Goal: Find specific fact: Find specific fact

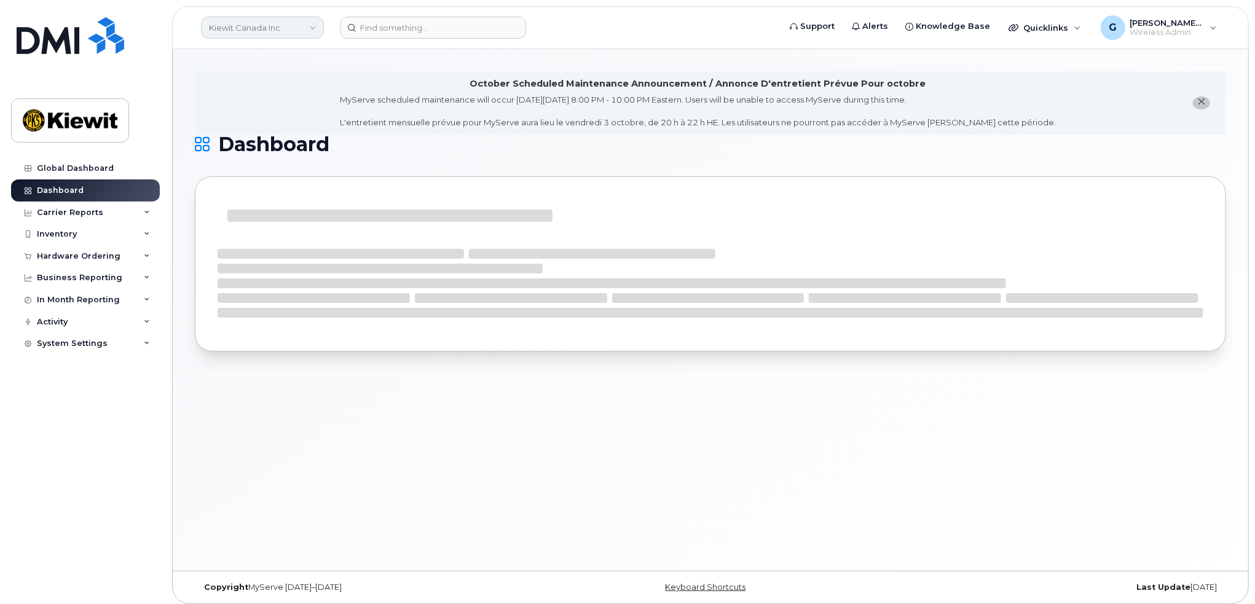
click at [251, 29] on link "Kiewit Canada Inc" at bounding box center [262, 28] width 123 height 22
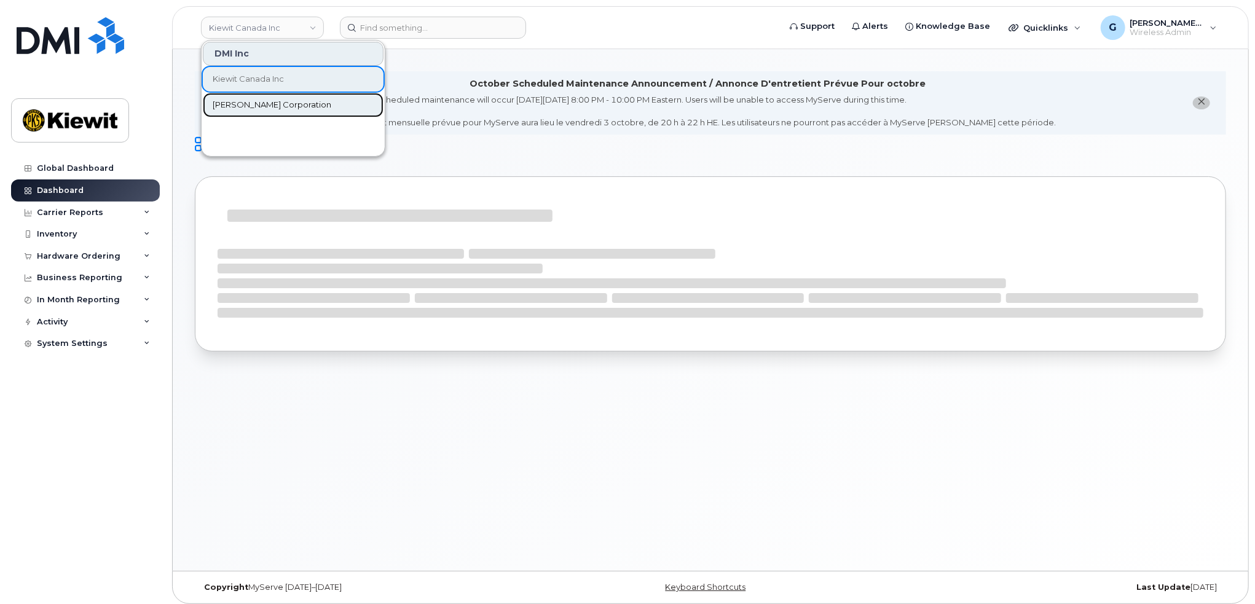
click at [251, 103] on span "[PERSON_NAME] Corporation" at bounding box center [272, 105] width 119 height 12
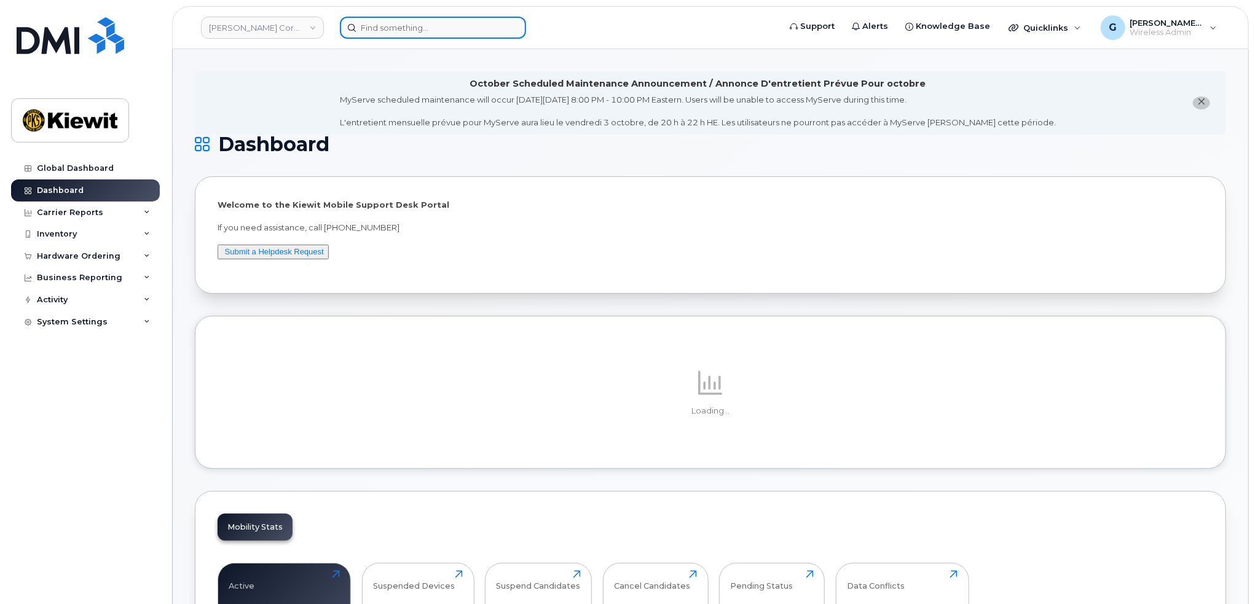
click at [412, 20] on input at bounding box center [433, 28] width 186 height 22
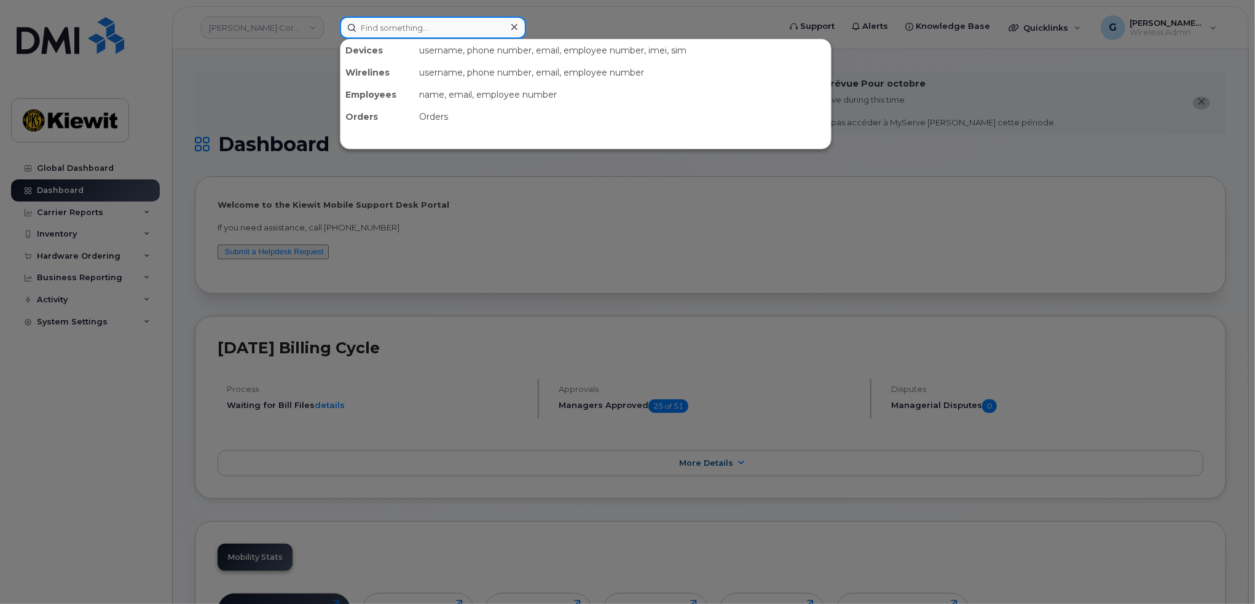
paste input "319455"
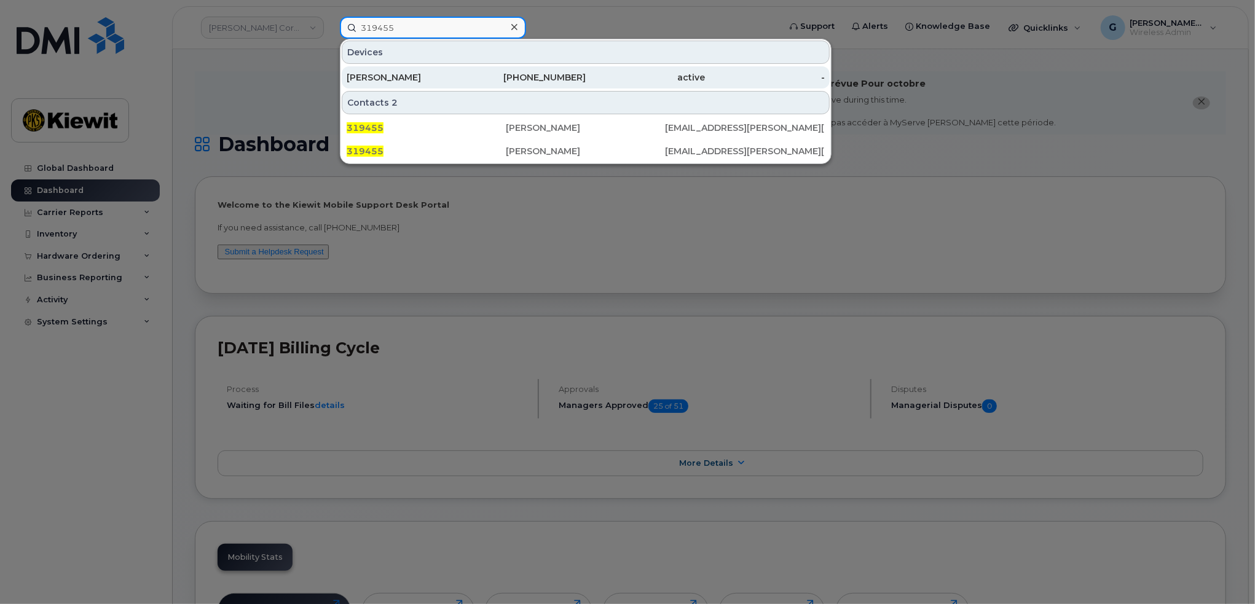
type input "319455"
click at [422, 74] on div "[PERSON_NAME]" at bounding box center [407, 77] width 120 height 12
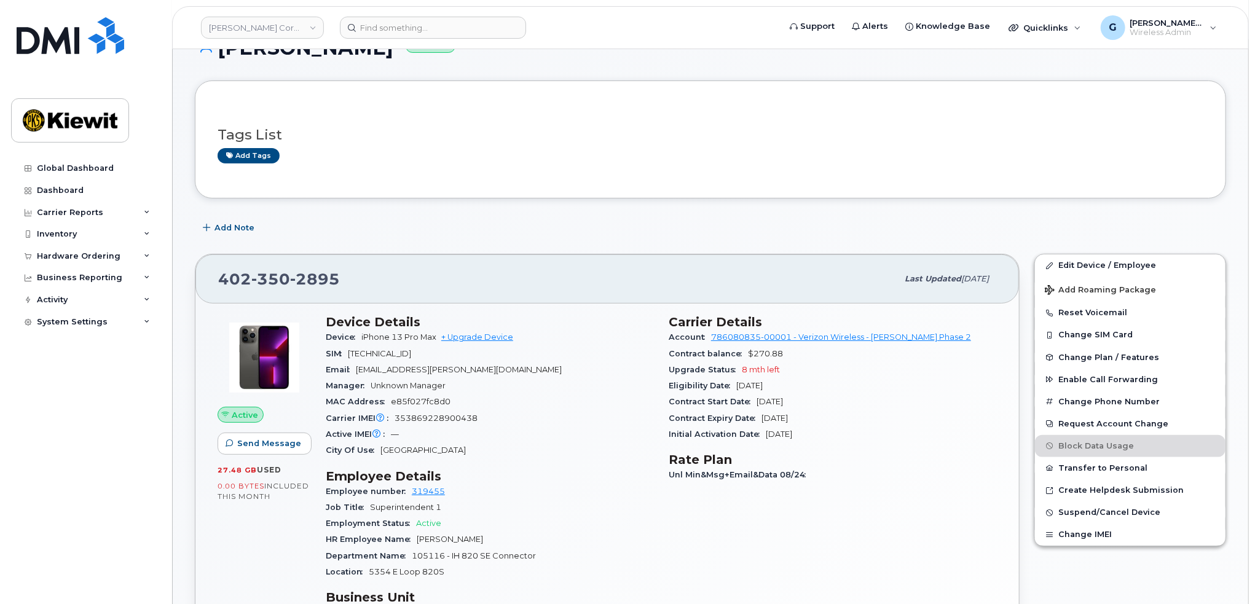
scroll to position [184, 0]
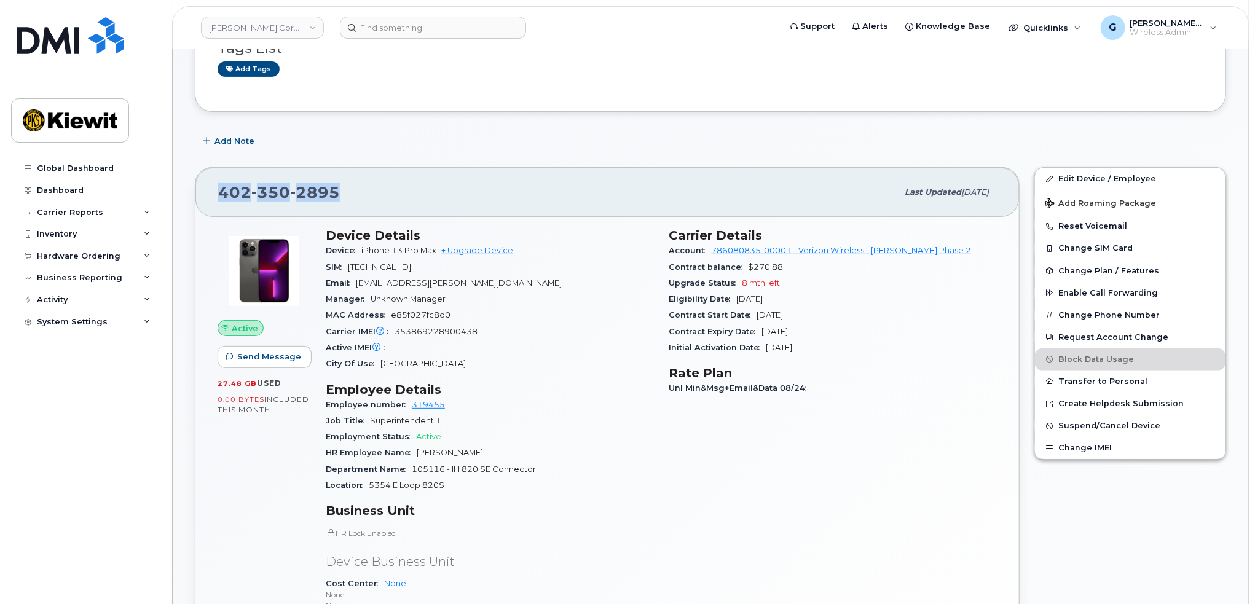
drag, startPoint x: 355, startPoint y: 191, endPoint x: 215, endPoint y: 203, distance: 140.7
click at [215, 203] on div "[PHONE_NUMBER] Last updated [DATE]" at bounding box center [607, 192] width 824 height 49
copy span "[PHONE_NUMBER]"
drag, startPoint x: 436, startPoint y: 253, endPoint x: 361, endPoint y: 248, distance: 75.1
click at [361, 248] on span "iPhone 13 Pro Max" at bounding box center [398, 250] width 75 height 9
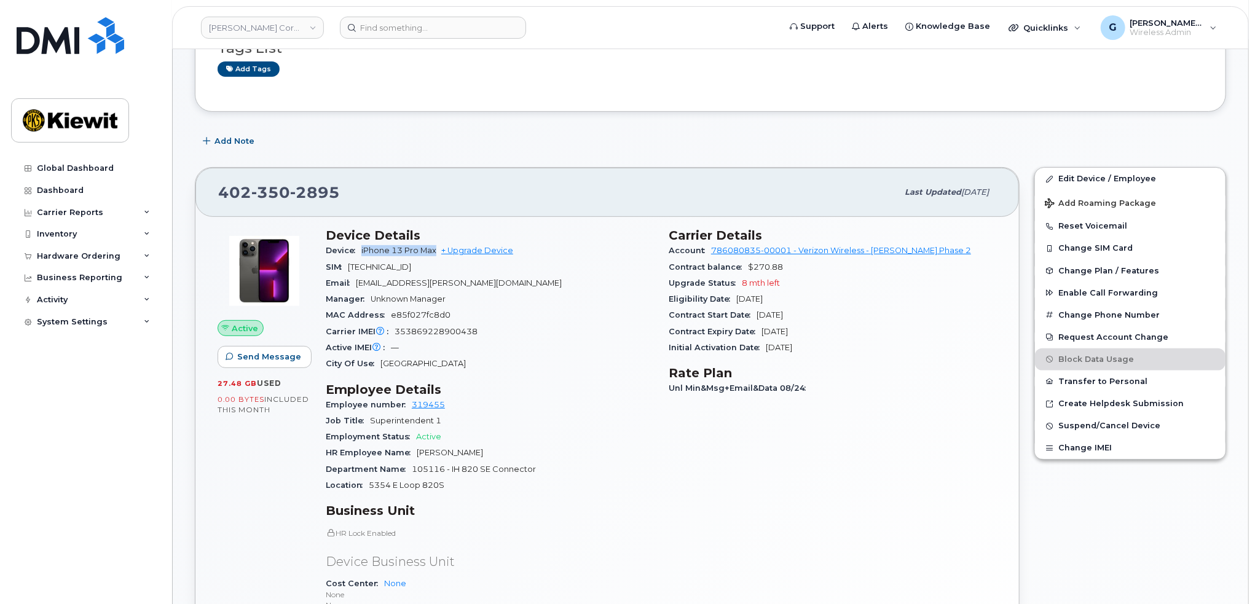
copy span "iPhone 13 Pro Max"
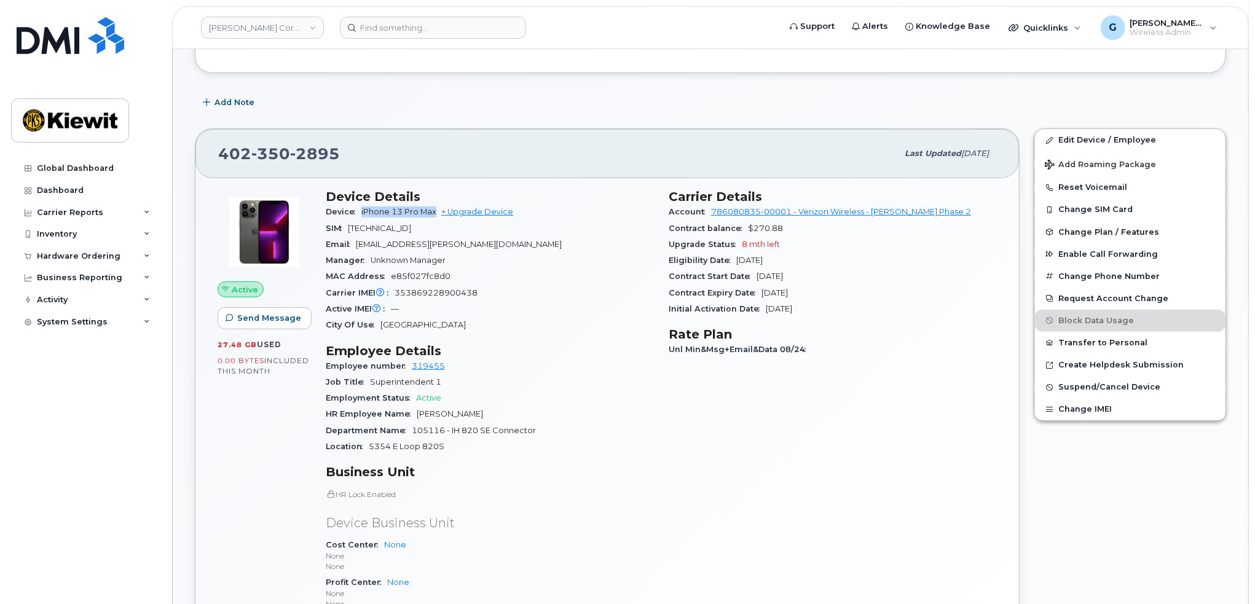
scroll to position [77, 0]
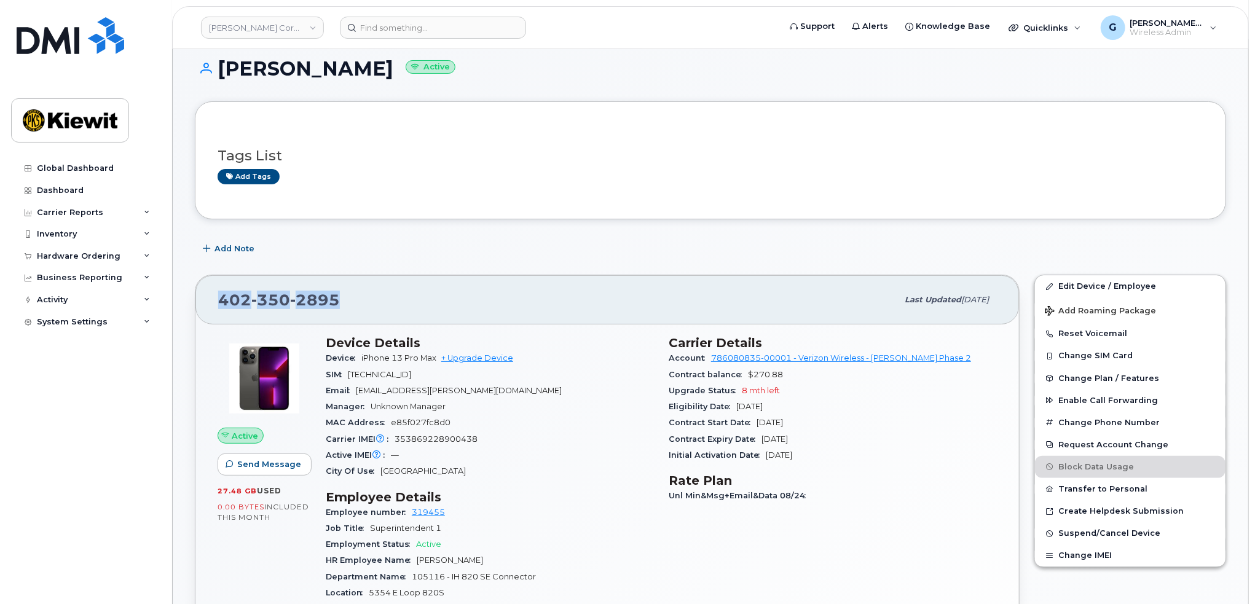
drag, startPoint x: 322, startPoint y: 306, endPoint x: 200, endPoint y: 307, distance: 121.1
click at [200, 307] on div "[PHONE_NUMBER] Last updated [DATE]" at bounding box center [607, 299] width 824 height 49
copy span "[PHONE_NUMBER]"
